Goal: Task Accomplishment & Management: Manage account settings

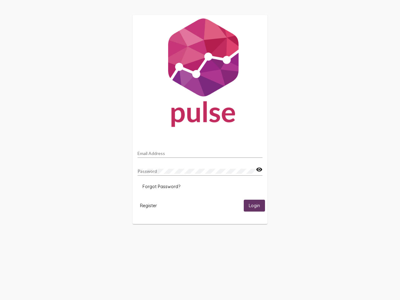
click at [200, 152] on input "Email Address" at bounding box center [200, 153] width 125 height 5
click at [259, 170] on mat-icon "visibility" at bounding box center [259, 170] width 7 height 8
click at [161, 187] on span "Forgot Password?" at bounding box center [162, 187] width 38 height 6
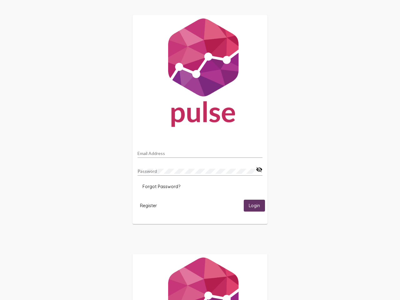
click at [148, 205] on span "Register" at bounding box center [148, 206] width 17 height 6
click at [254, 205] on span "Login" at bounding box center [254, 206] width 11 height 6
